Goal: Navigation & Orientation: Find specific page/section

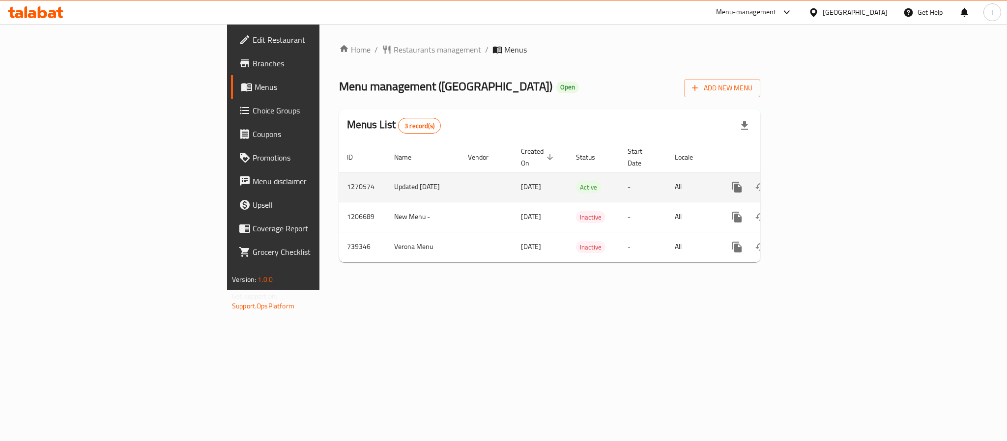
click at [820, 180] on link "enhanced table" at bounding box center [808, 187] width 24 height 24
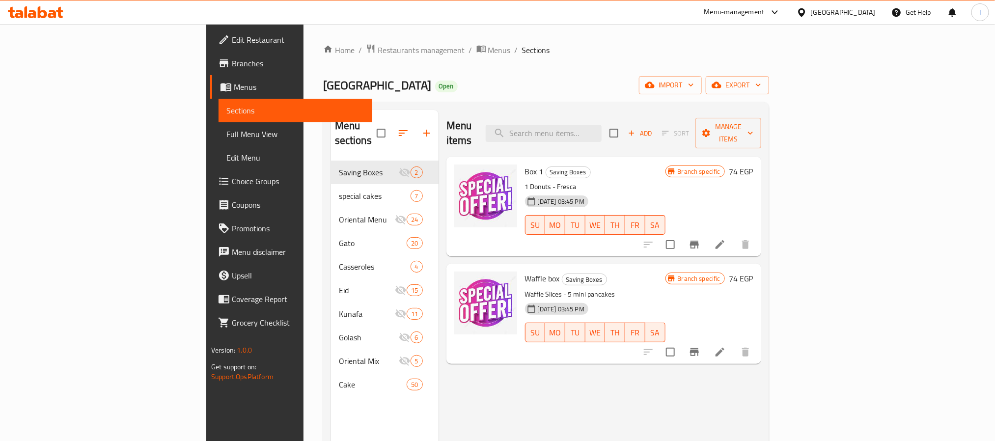
click at [497, 98] on div "Home / Restaurants management / Menus / Sections Verona Open import export Menu…" at bounding box center [546, 301] width 446 height 515
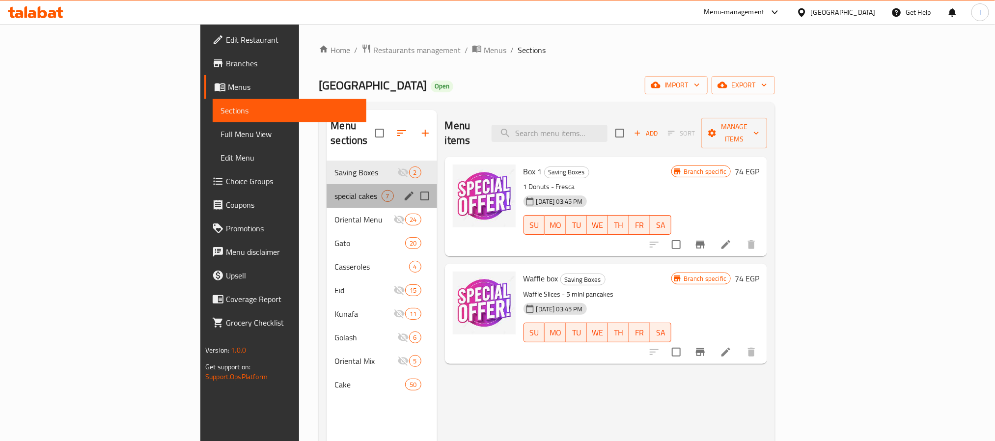
click at [327, 189] on div "special cakes 7" at bounding box center [382, 196] width 110 height 24
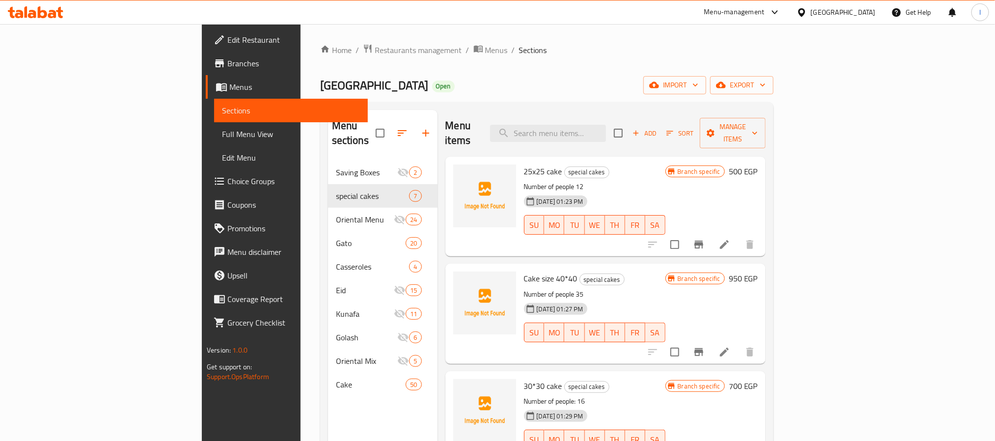
click at [477, 100] on div "Home / Restaurants management / Menus / Sections Verona Open import export Menu…" at bounding box center [547, 301] width 454 height 515
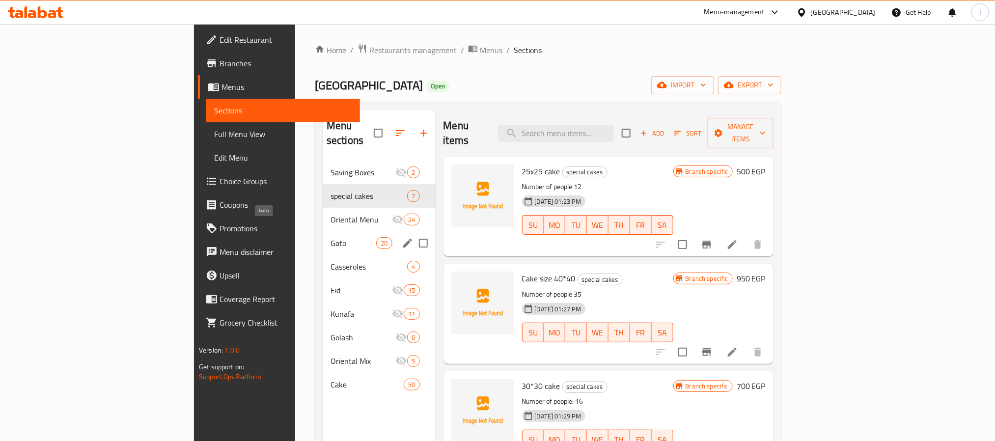
click at [331, 237] on span "Gato" at bounding box center [354, 243] width 46 height 12
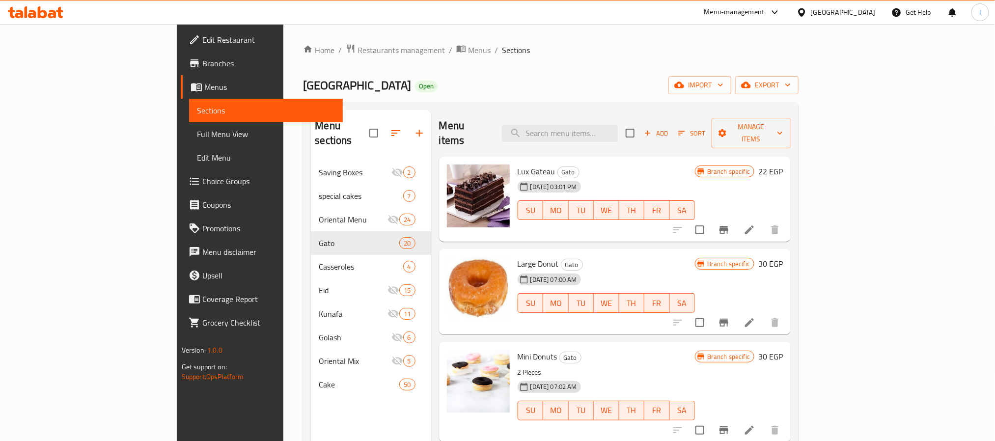
click at [486, 85] on div "Verona Open import export" at bounding box center [551, 85] width 496 height 18
click at [202, 67] on span "Branches" at bounding box center [268, 63] width 133 height 12
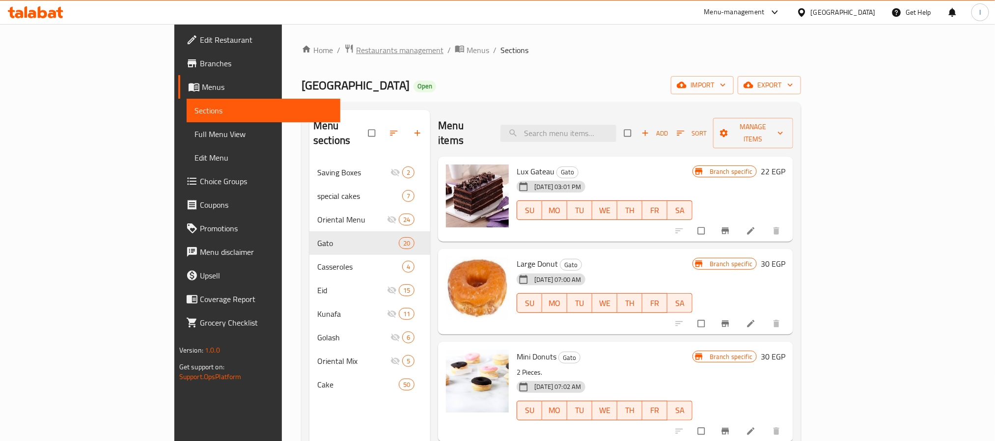
click at [356, 54] on span "Restaurants management" at bounding box center [399, 50] width 87 height 12
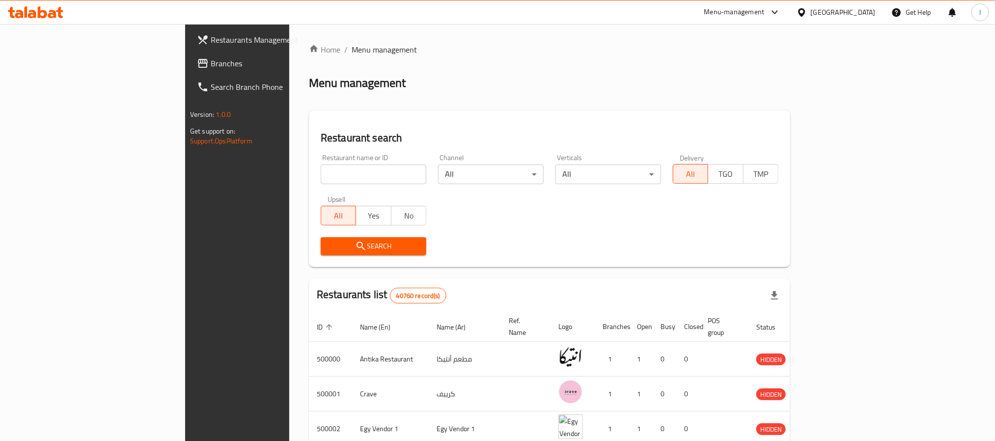
click at [211, 68] on span "Branches" at bounding box center [277, 63] width 133 height 12
